Goal: Information Seeking & Learning: Find specific fact

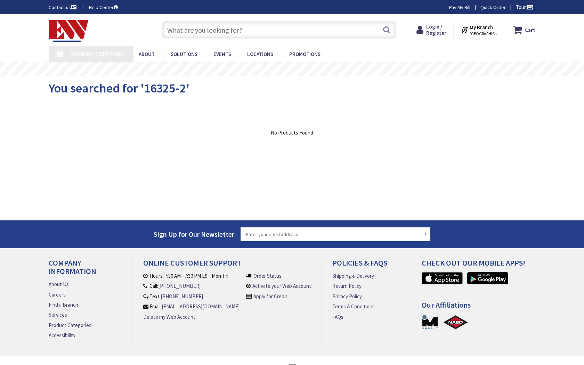
type input "Carter Rd, Cleveland, OH 44113, USA"
